Goal: Complete application form: Complete application form

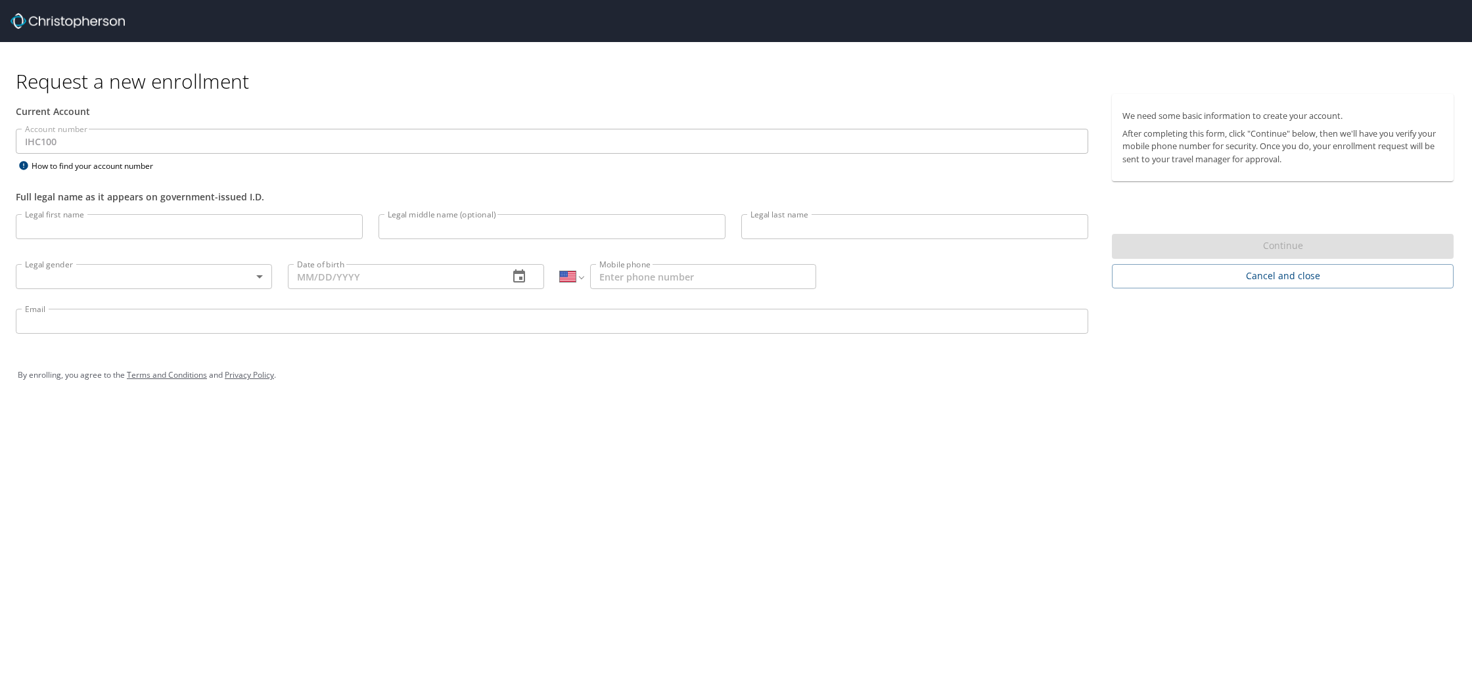
select select "US"
click at [255, 232] on input "Legal first name" at bounding box center [189, 226] width 347 height 25
type input "Trixia"
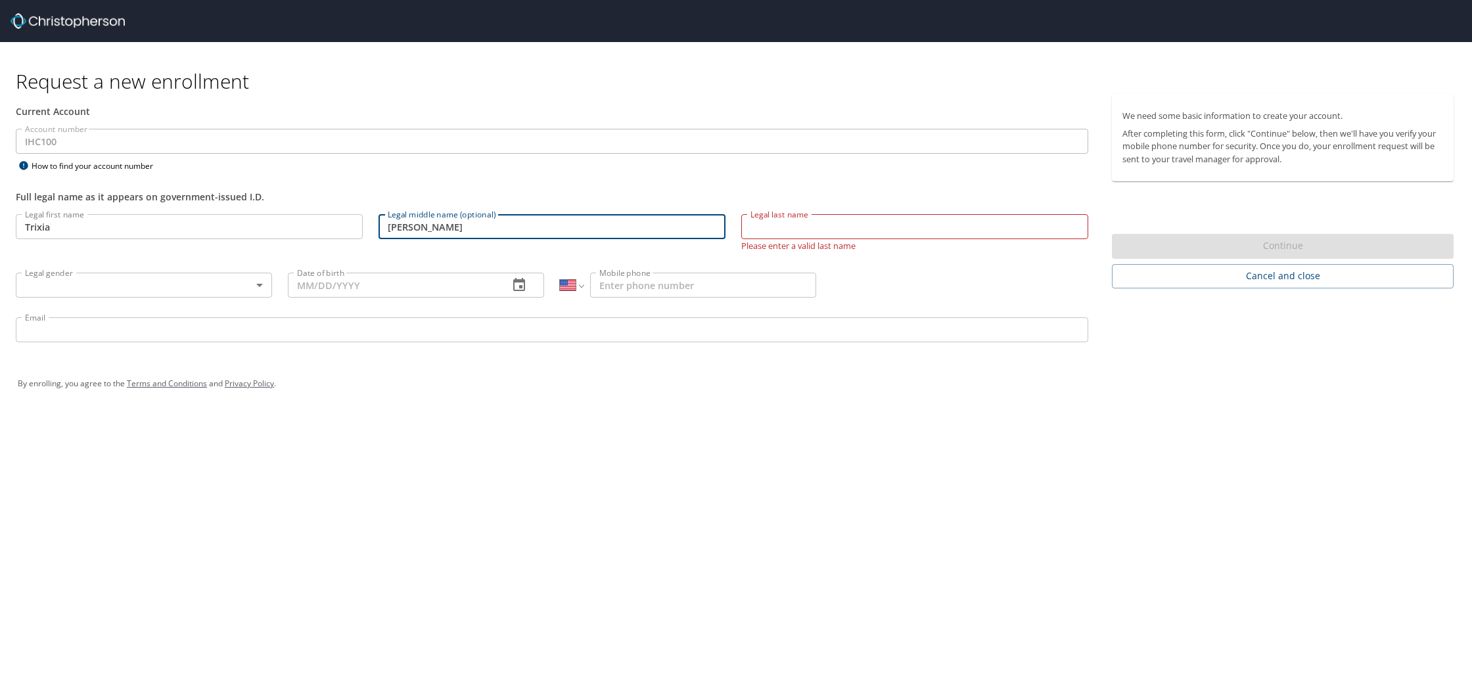
type input "[PERSON_NAME]"
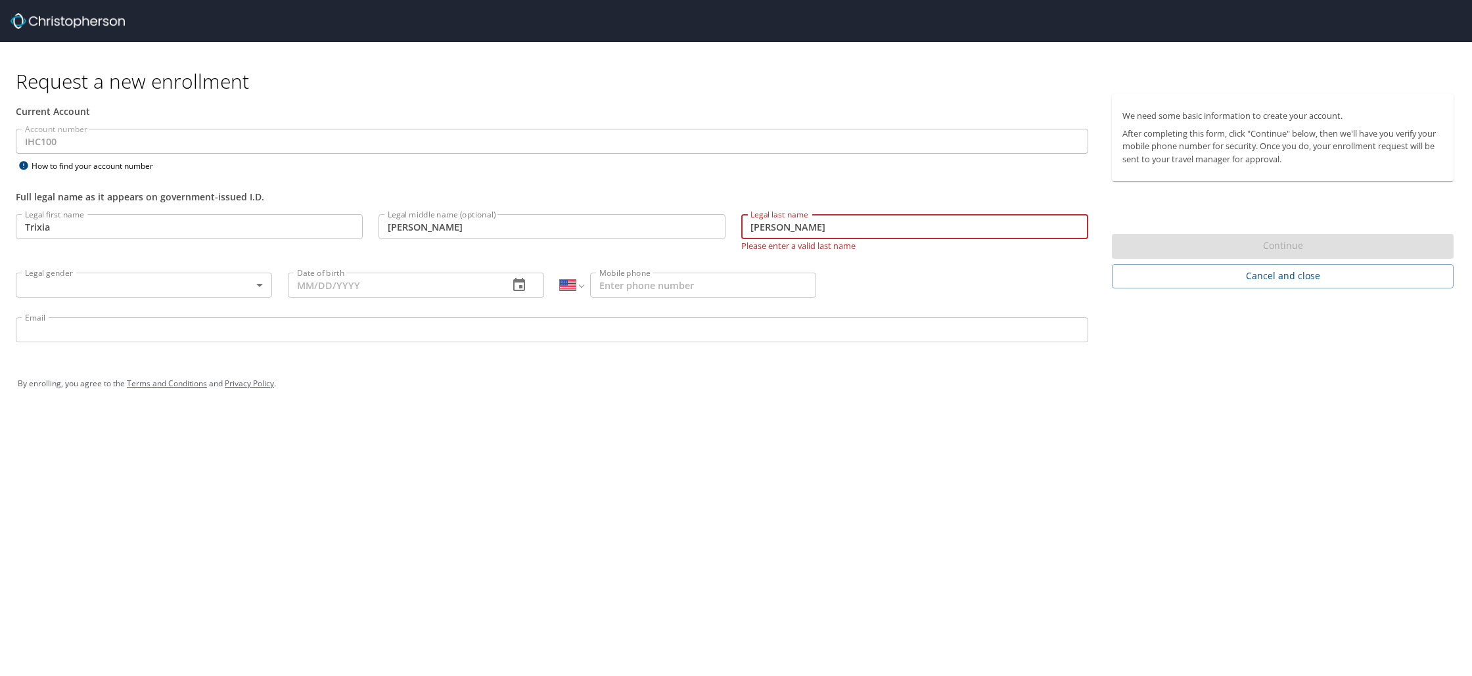
type input "[PERSON_NAME]"
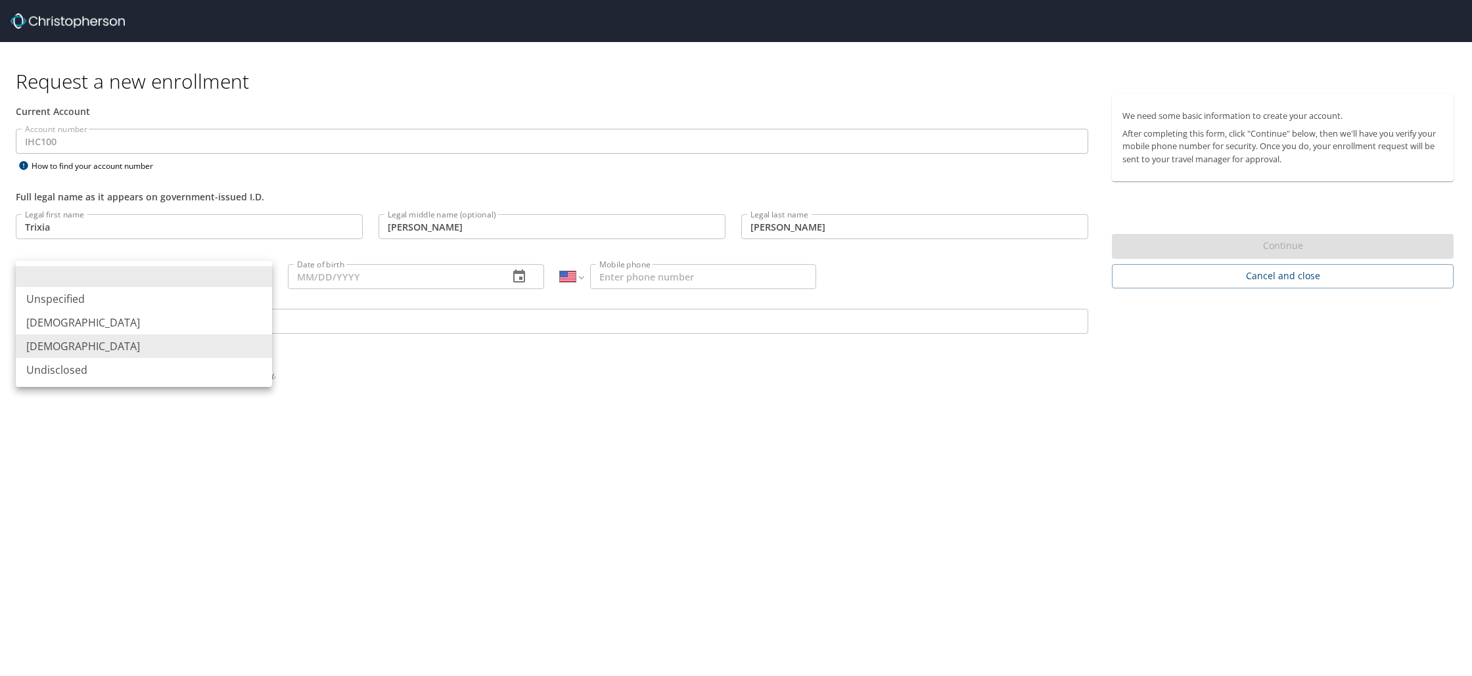
type input "[DEMOGRAPHIC_DATA]"
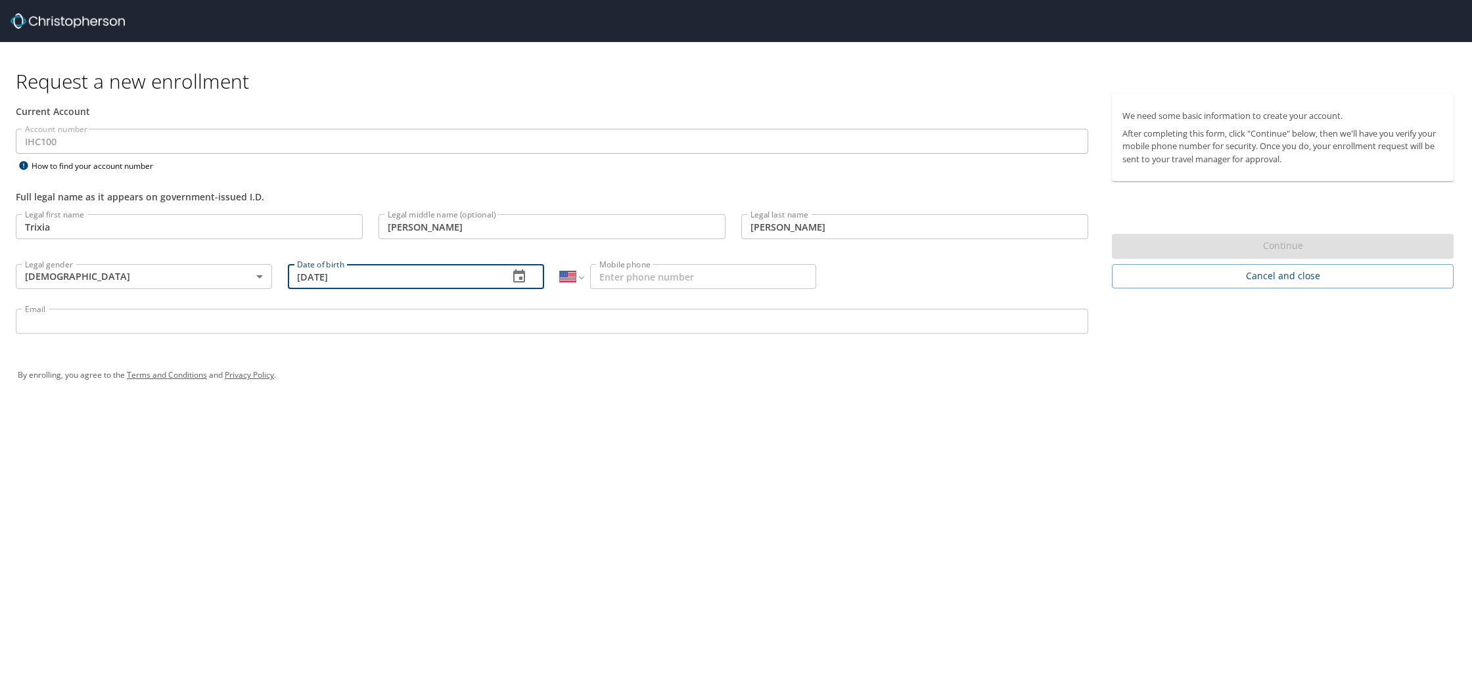
type input "[DATE]"
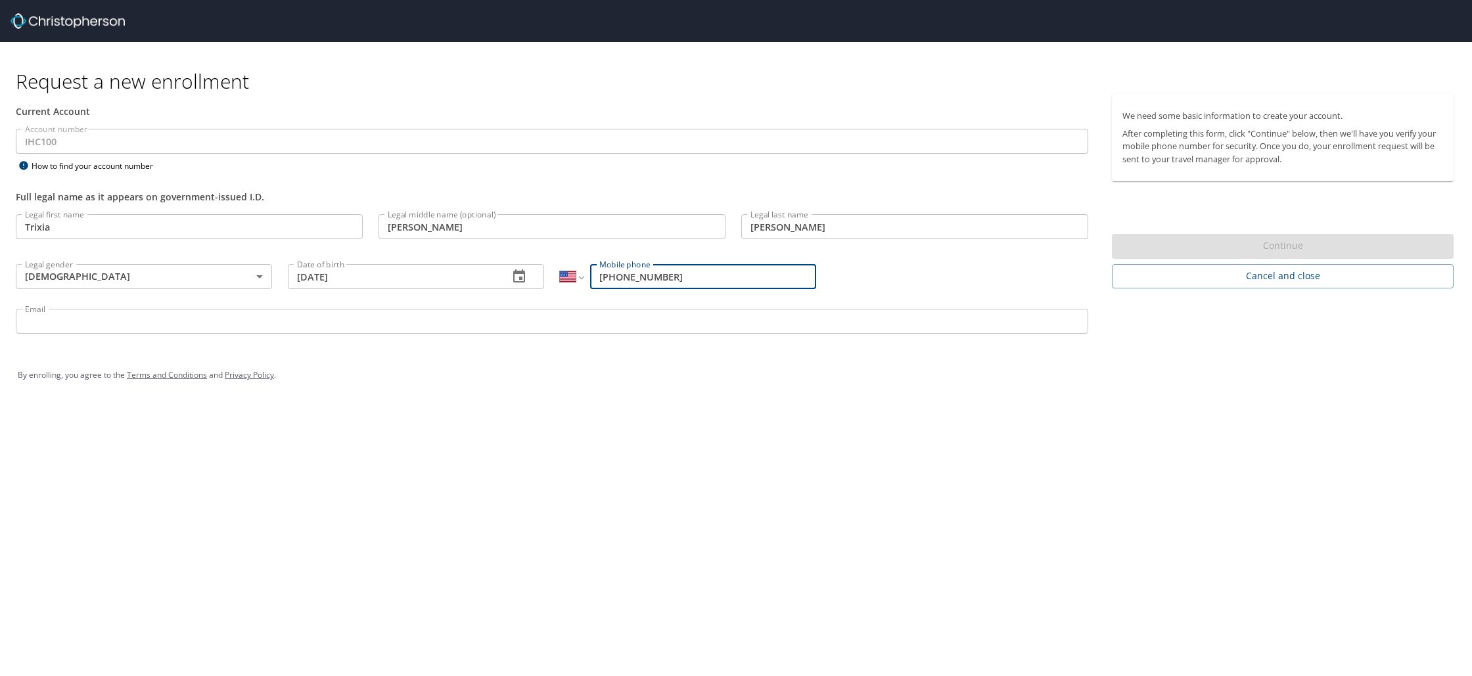
type input "[PHONE_NUMBER]"
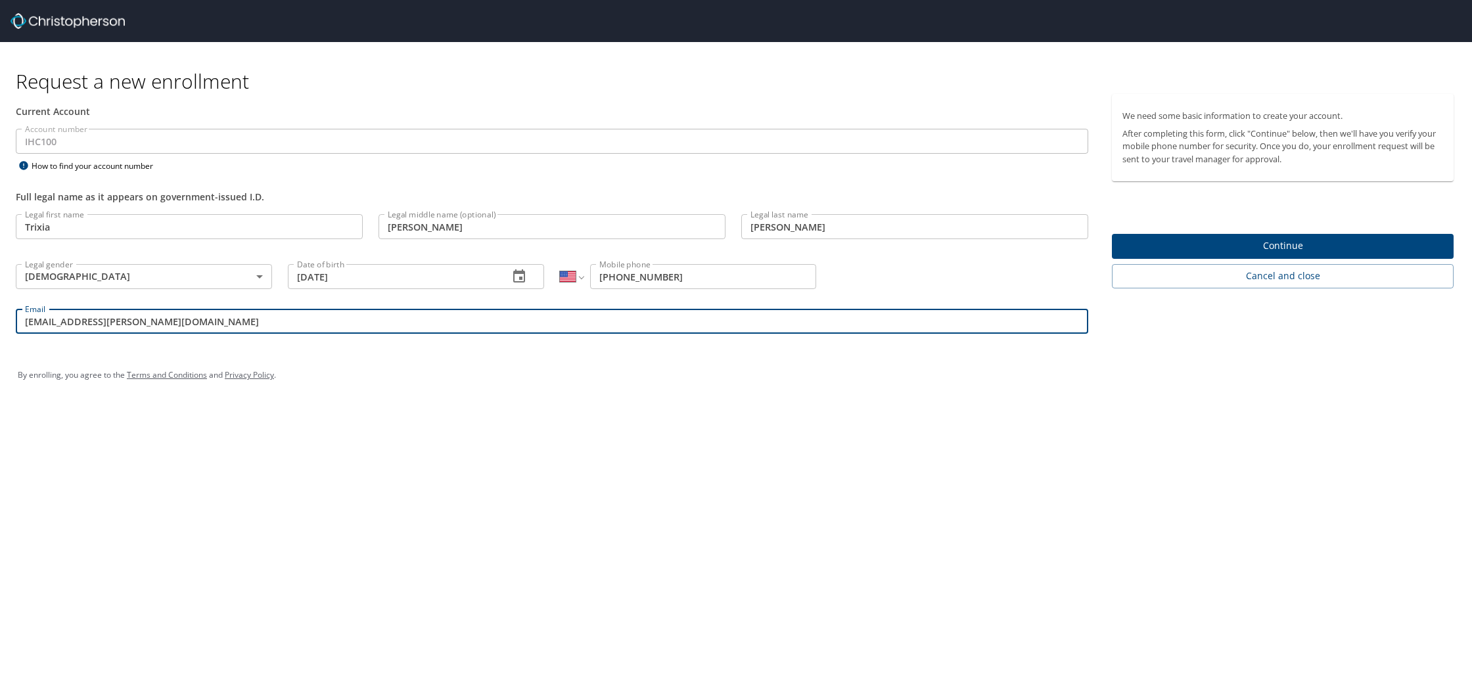
type input "[EMAIL_ADDRESS][PERSON_NAME][DOMAIN_NAME]"
click at [712, 272] on input "[PHONE_NUMBER]" at bounding box center [703, 276] width 226 height 25
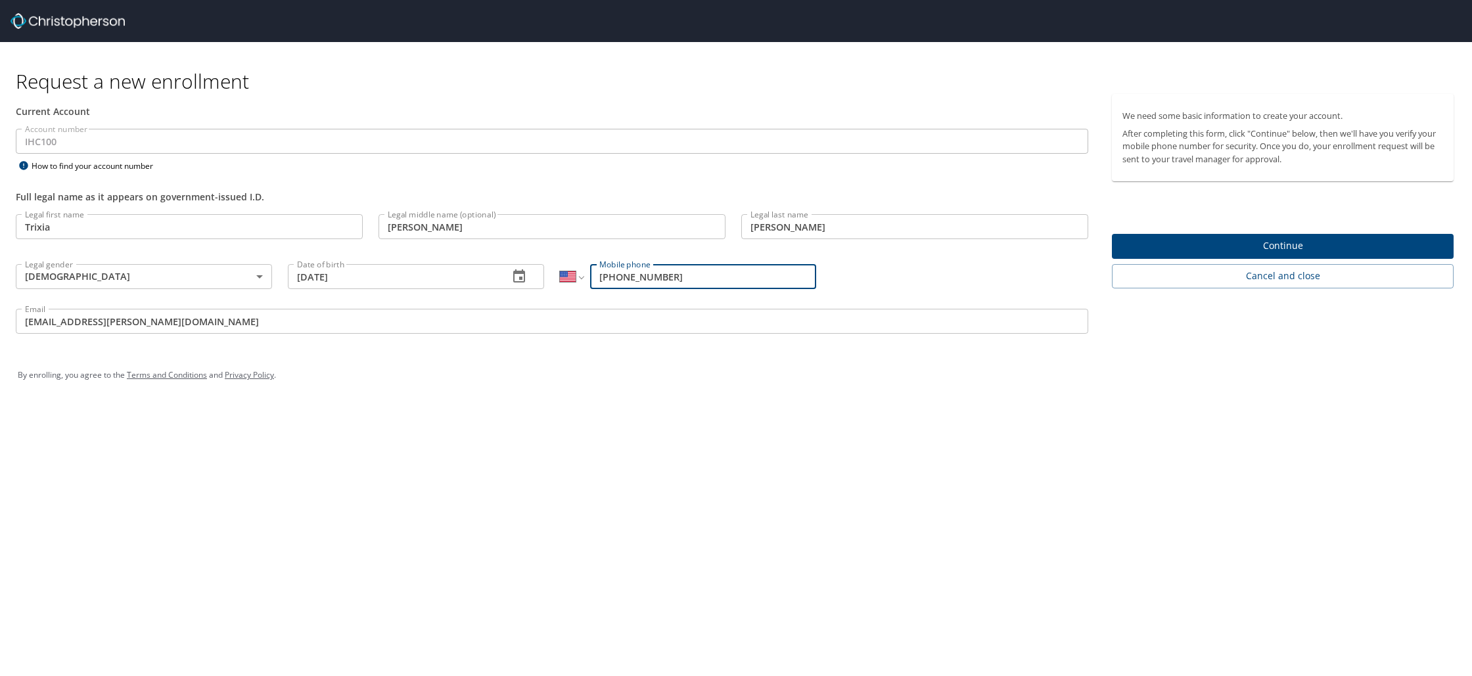
click at [712, 272] on input "[PHONE_NUMBER]" at bounding box center [703, 276] width 226 height 25
type input "[PHONE_NUMBER]"
click at [1282, 246] on span "Continue" at bounding box center [1283, 246] width 321 height 16
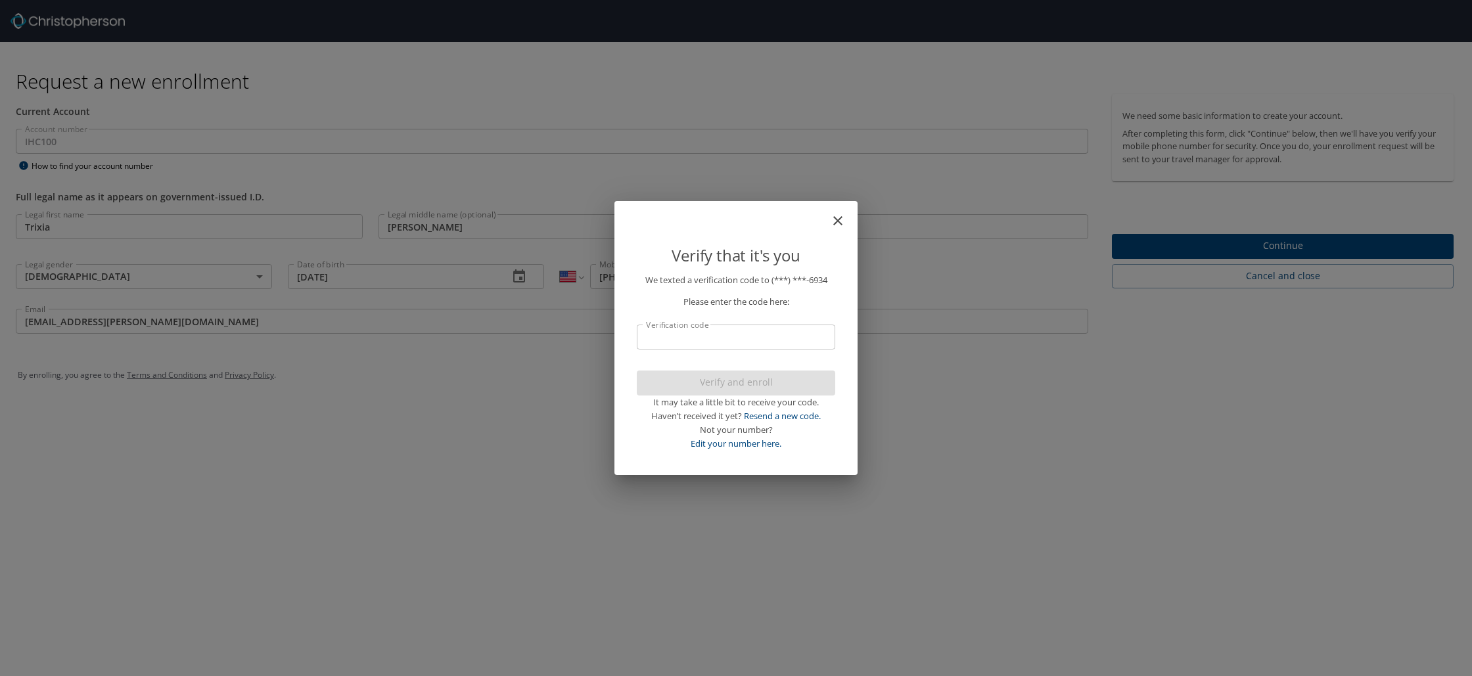
click at [767, 330] on input "Verification code" at bounding box center [736, 337] width 198 height 25
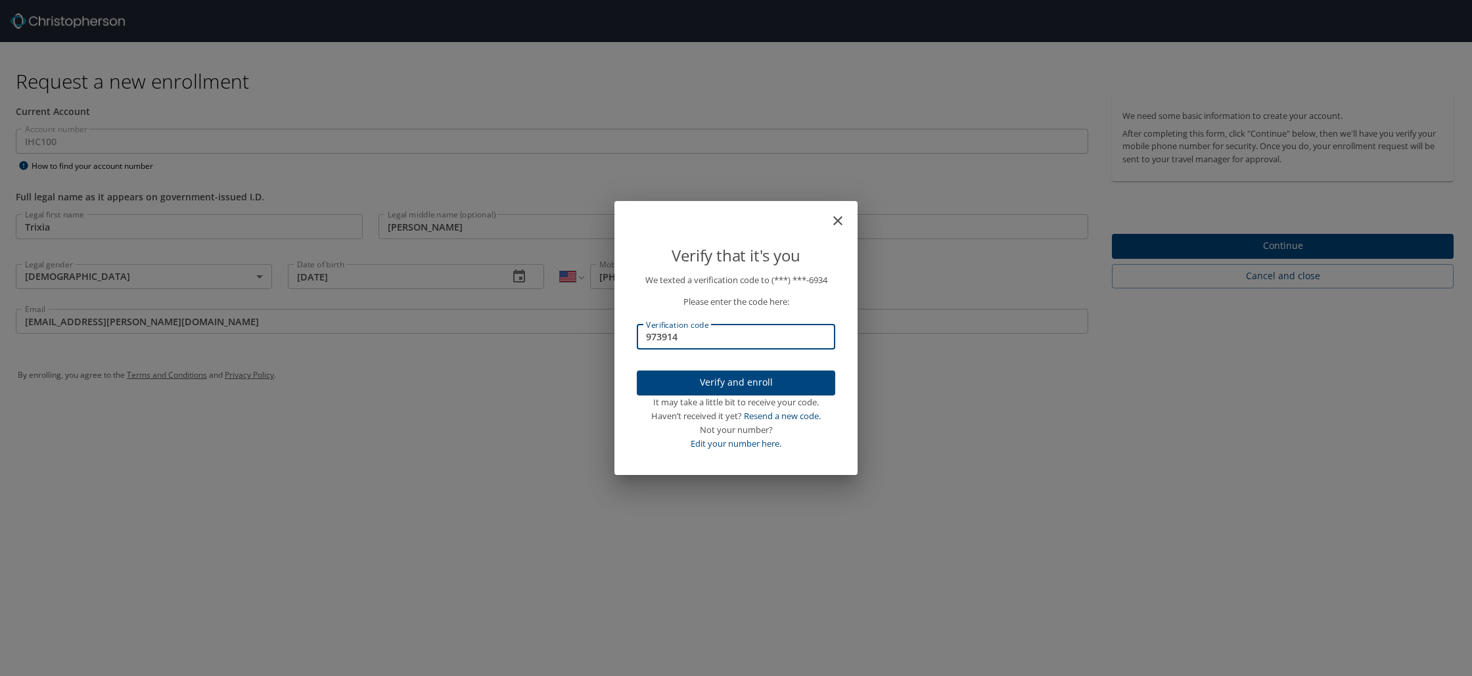
type input "973914"
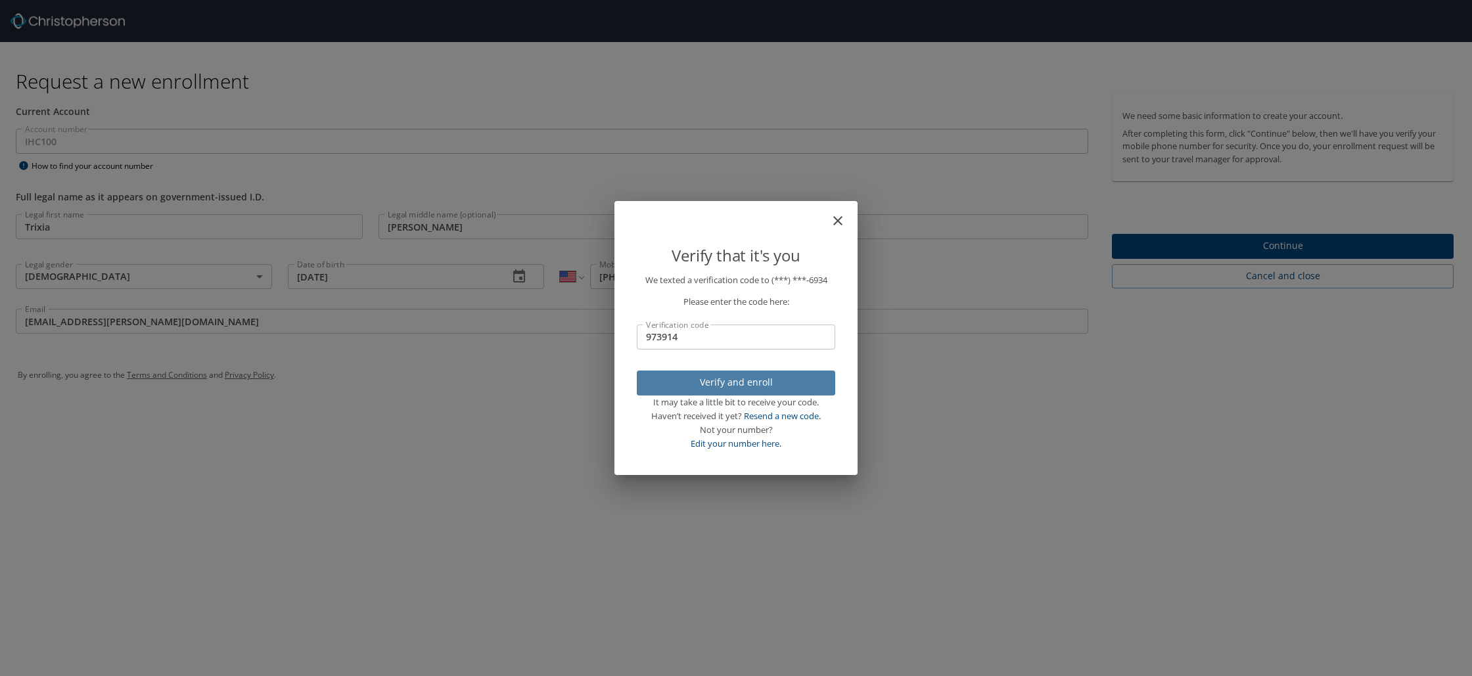
click at [774, 388] on span "Verify and enroll" at bounding box center [735, 383] width 177 height 16
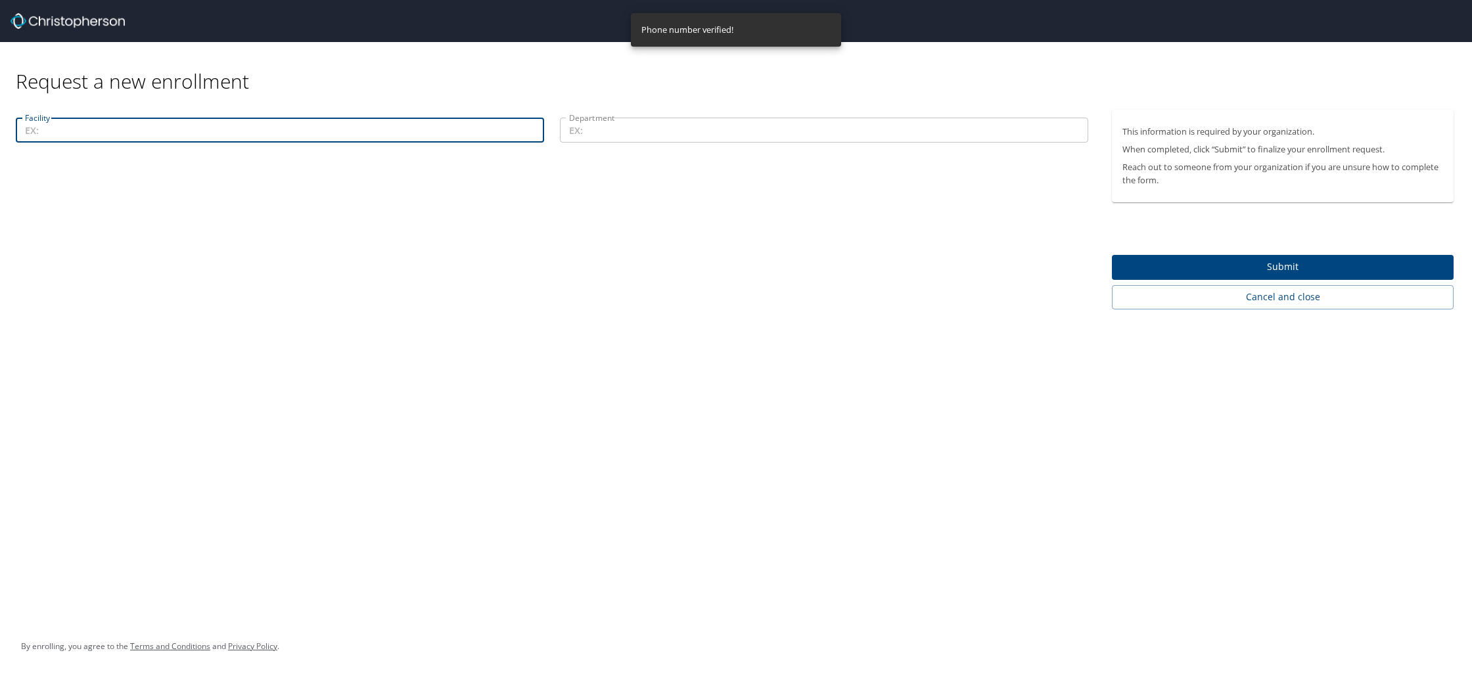
click at [244, 126] on input "Facility" at bounding box center [280, 130] width 528 height 25
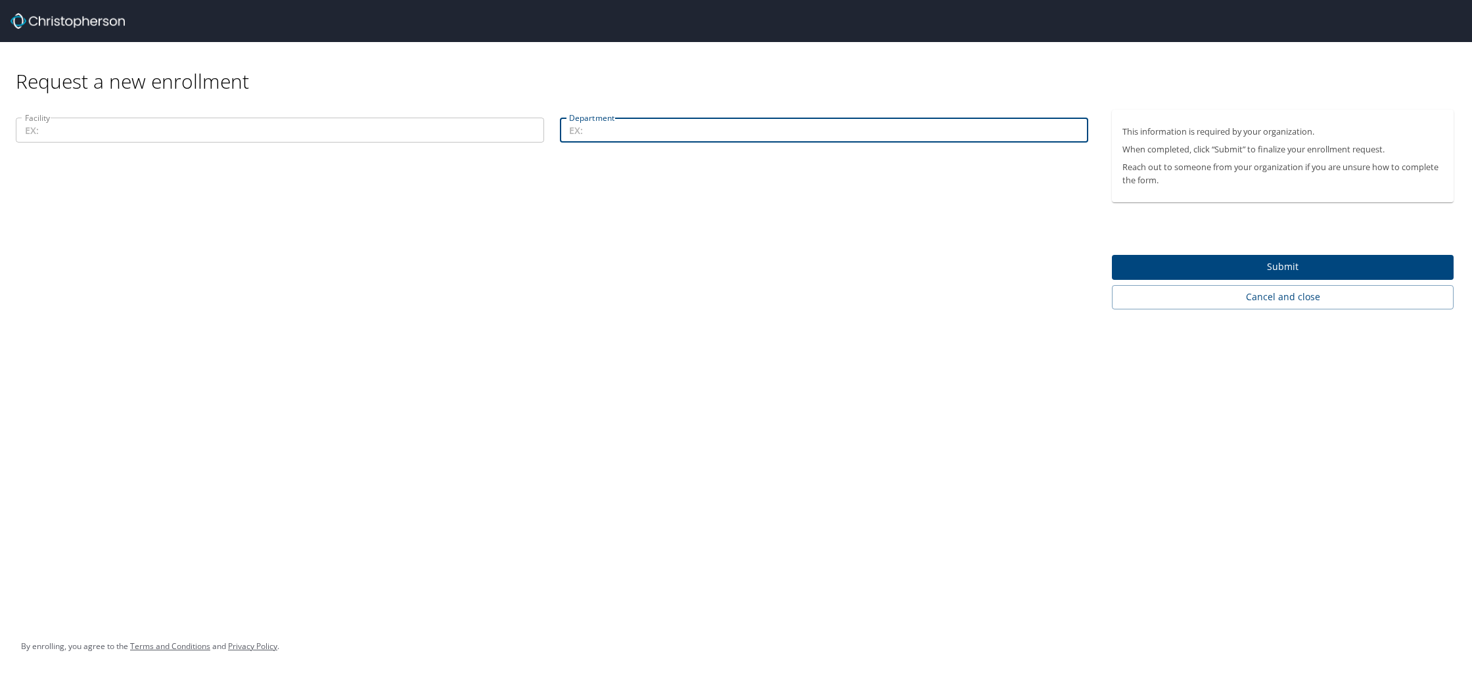
click at [655, 135] on input "Department" at bounding box center [824, 130] width 528 height 25
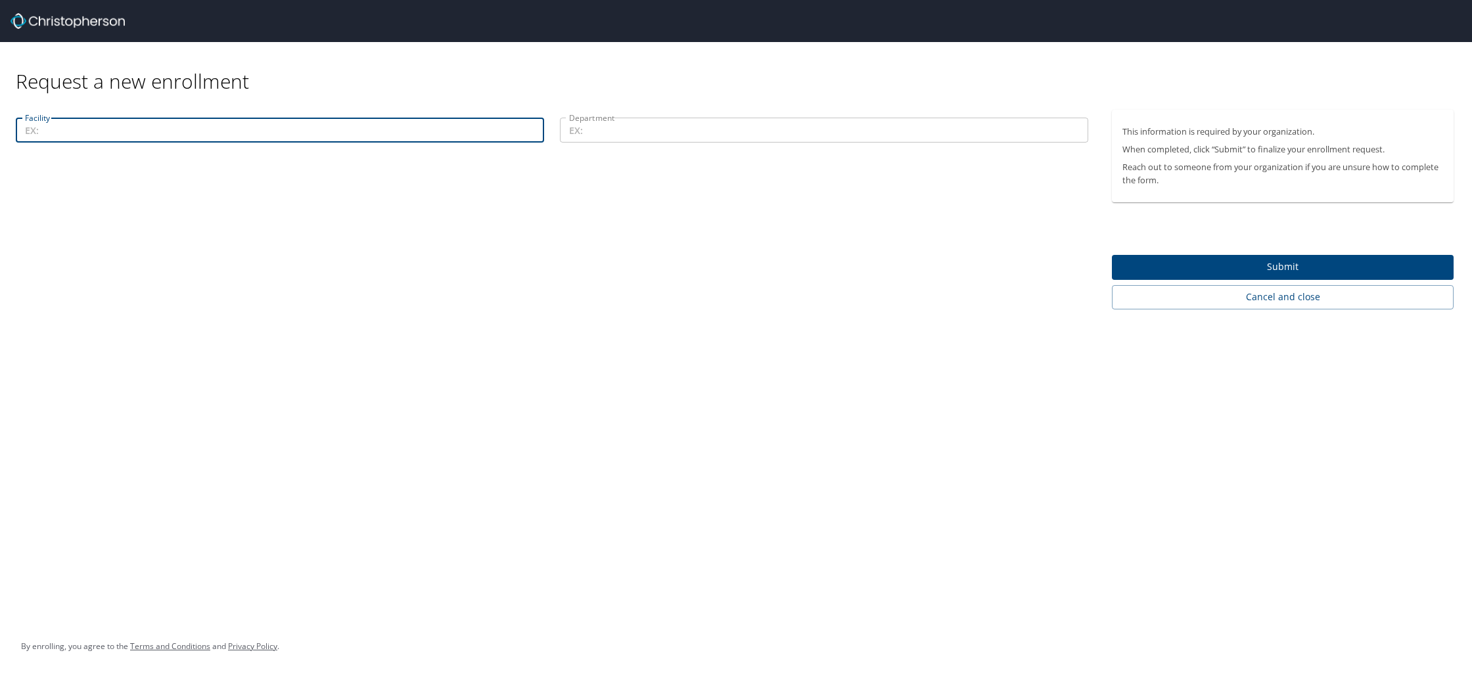
click at [387, 132] on input "Facility" at bounding box center [280, 130] width 528 height 25
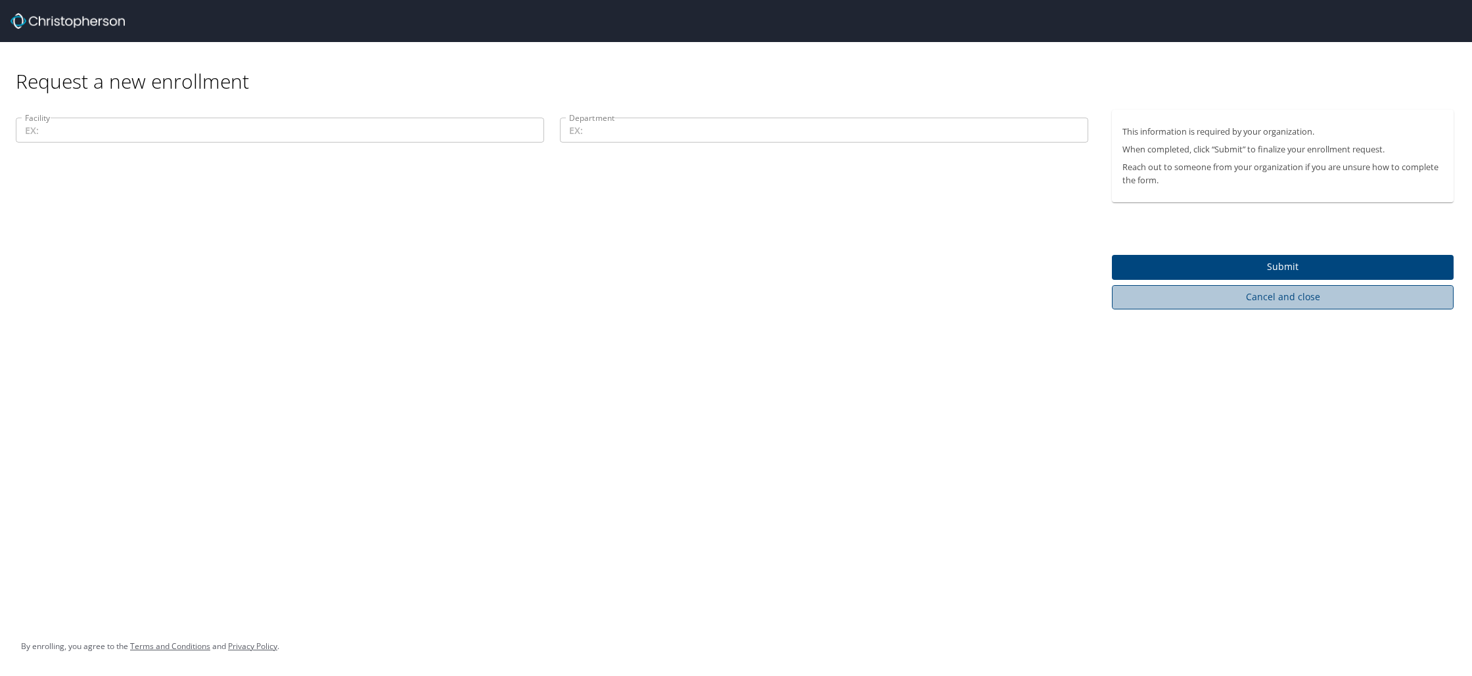
click at [1174, 304] on span "Cancel and close" at bounding box center [1283, 297] width 321 height 16
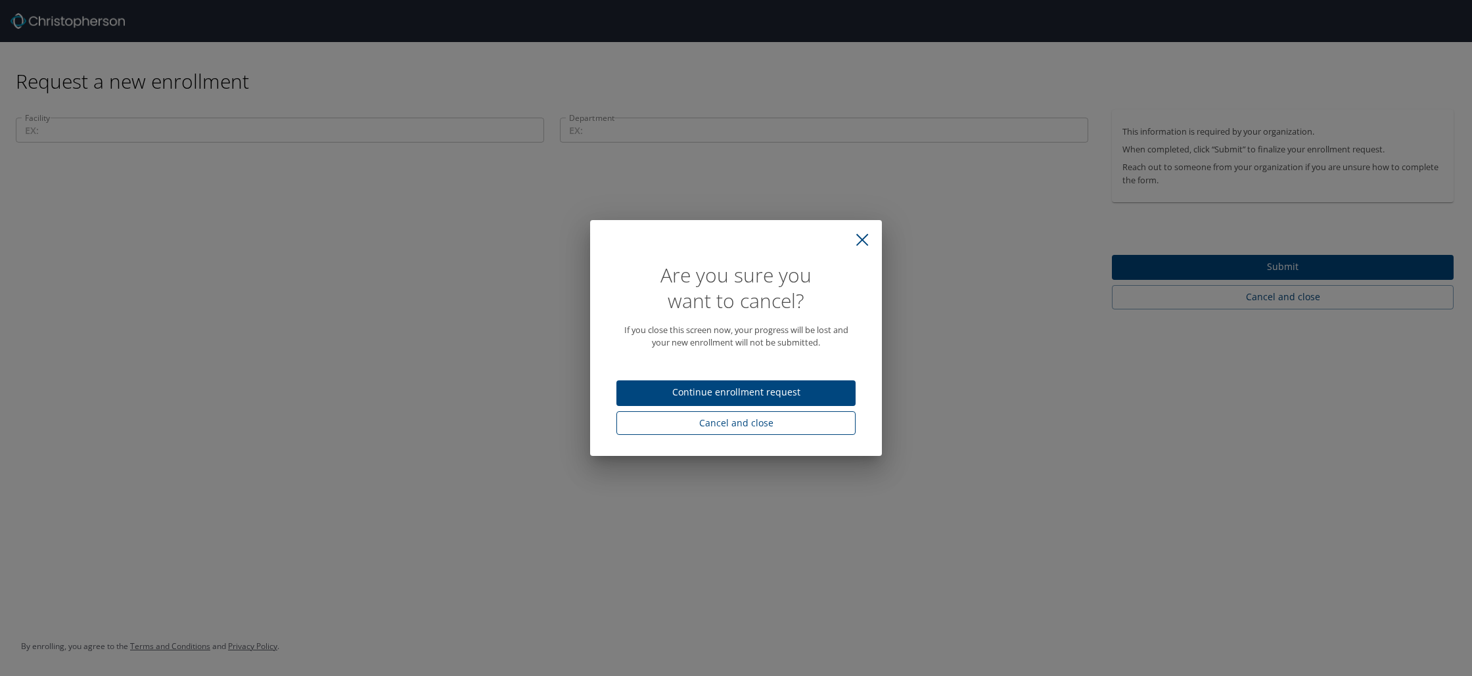
click at [720, 421] on span "Cancel and close" at bounding box center [736, 423] width 218 height 16
select select "US"
